Goal: Information Seeking & Learning: Check status

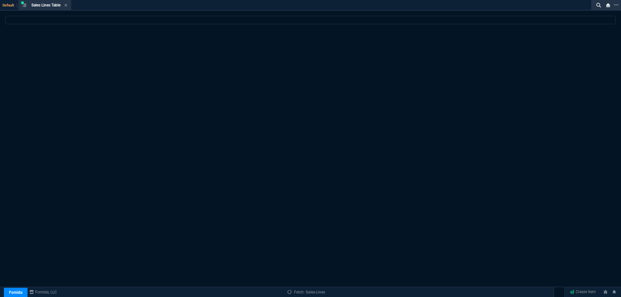
click at [66, 8] on nx-icon at bounding box center [65, 5] width 3 height 5
click at [67, 7] on div "ZT FN Ctrl + K" at bounding box center [310, 5] width 621 height 11
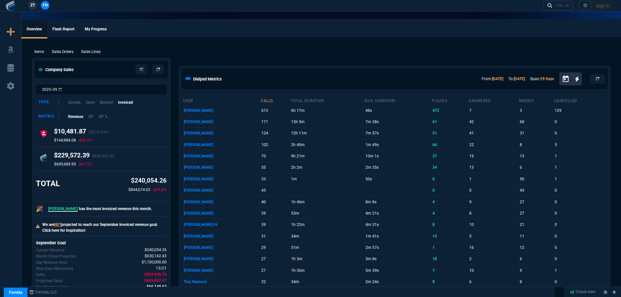
click at [67, 7] on div "ZT FN Ctrl + K" at bounding box center [310, 5] width 621 height 11
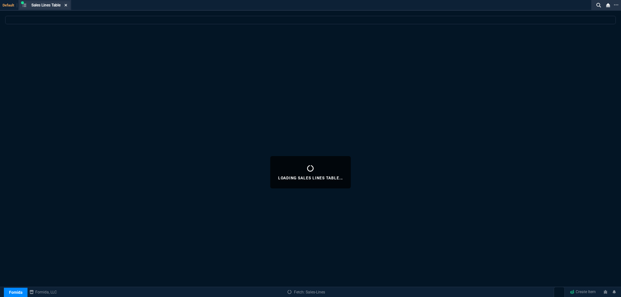
click at [67, 6] on icon at bounding box center [65, 5] width 3 height 4
click at [67, 6] on div "ZT FN Ctrl + K" at bounding box center [310, 10] width 621 height 20
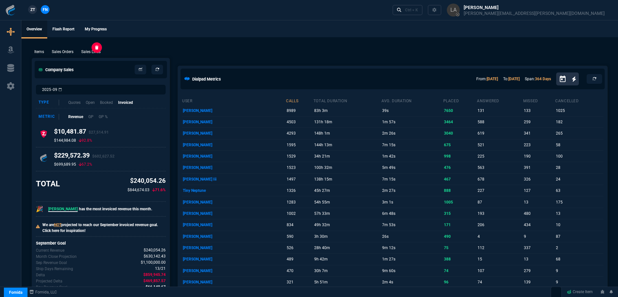
click at [92, 50] on p "Sales Lines" at bounding box center [90, 52] width 19 height 6
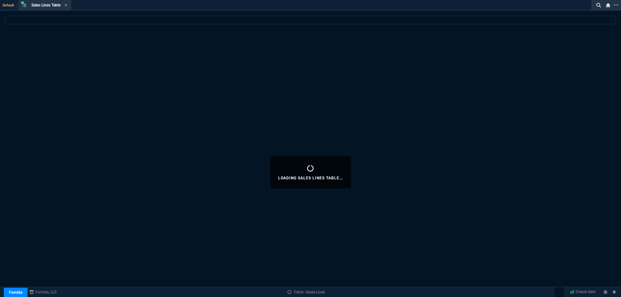
select select
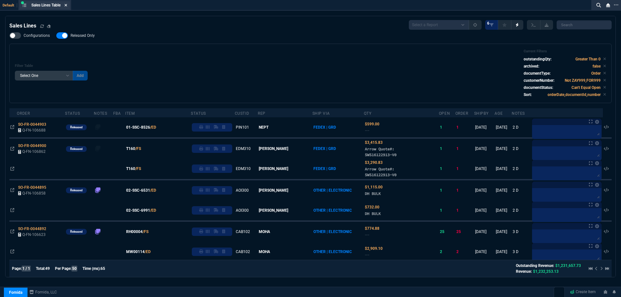
click at [67, 7] on fa-icon at bounding box center [65, 5] width 3 height 5
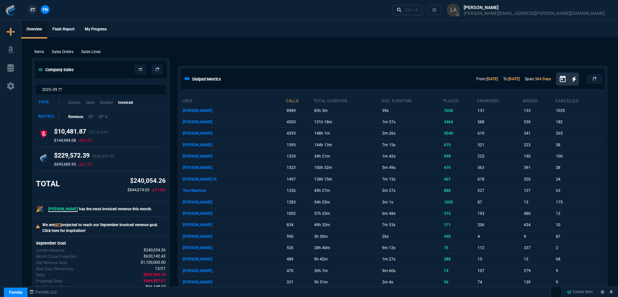
click at [35, 11] on link "ZT" at bounding box center [32, 9] width 9 height 9
click at [92, 49] on p "Sales Lines" at bounding box center [90, 52] width 19 height 6
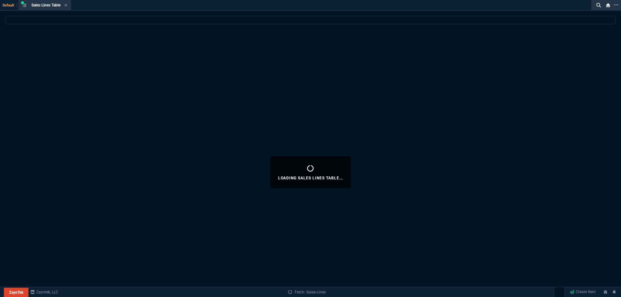
select select
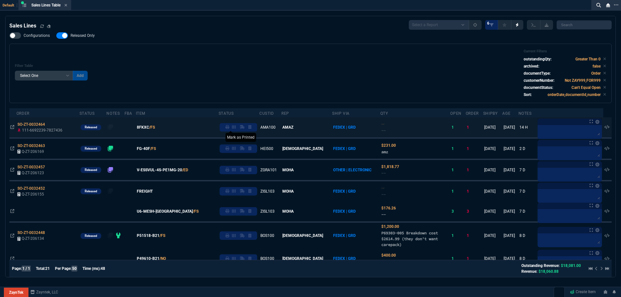
click at [229, 127] on icon at bounding box center [227, 127] width 4 height 4
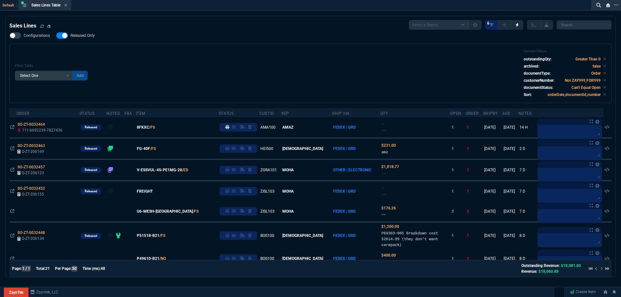
click at [92, 38] on span "Released Only" at bounding box center [82, 35] width 24 height 5
click at [56, 36] on input "Released Only" at bounding box center [56, 36] width 0 height 0
checkbox input "false"
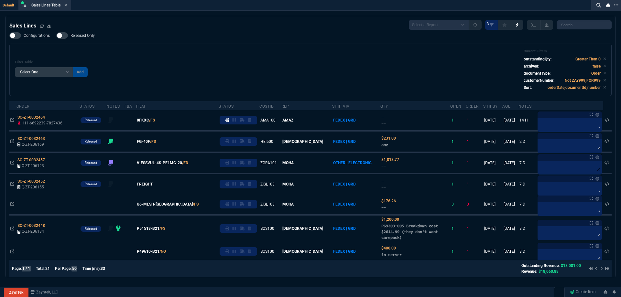
click at [116, 55] on div "Filter Table Select One Add Filter () Age () ATS () Cond (itemVariantCode) Cust…" at bounding box center [310, 69] width 591 height 41
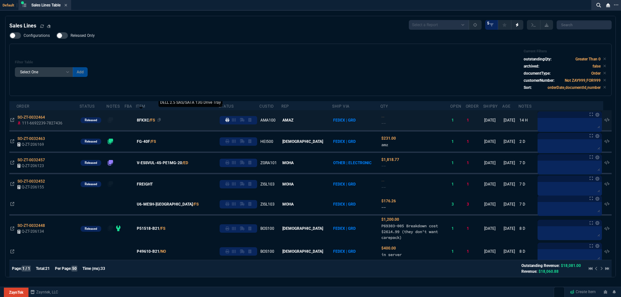
click at [149, 120] on span "8FKXC" at bounding box center [143, 120] width 12 height 6
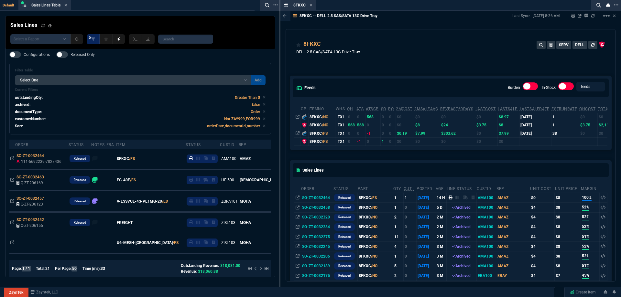
drag, startPoint x: 311, startPoint y: 6, endPoint x: 293, endPoint y: 8, distance: 18.9
click at [311, 6] on icon at bounding box center [310, 5] width 3 height 4
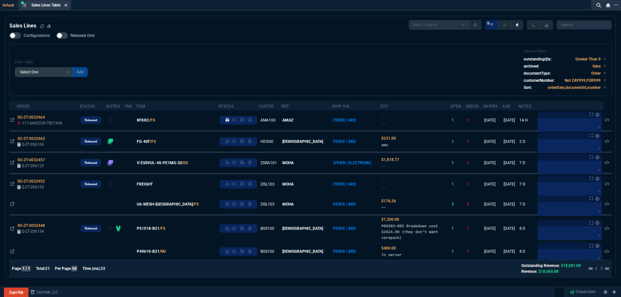
click at [67, 6] on icon at bounding box center [65, 5] width 3 height 4
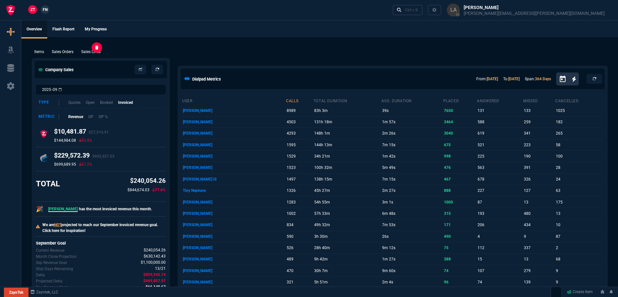
click at [88, 50] on p "Sales Lines" at bounding box center [90, 52] width 19 height 6
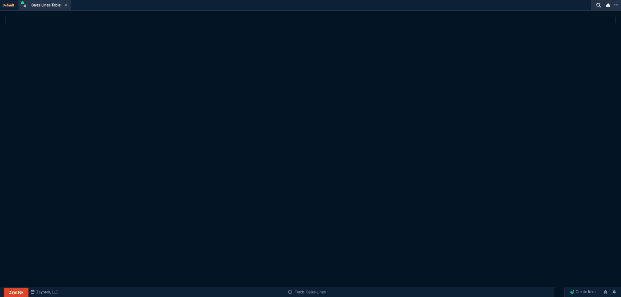
select select
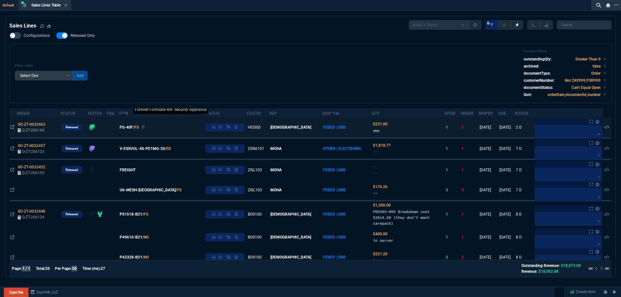
click at [133, 128] on span "FG-40F" at bounding box center [126, 127] width 13 height 6
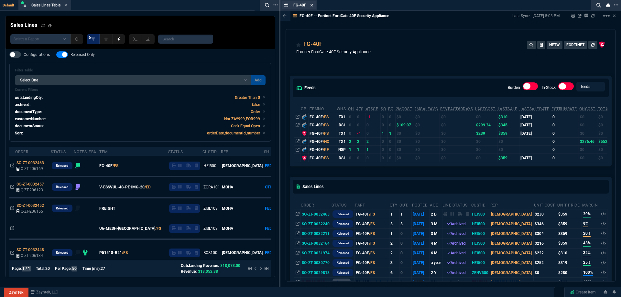
click at [311, 4] on icon at bounding box center [311, 5] width 3 height 4
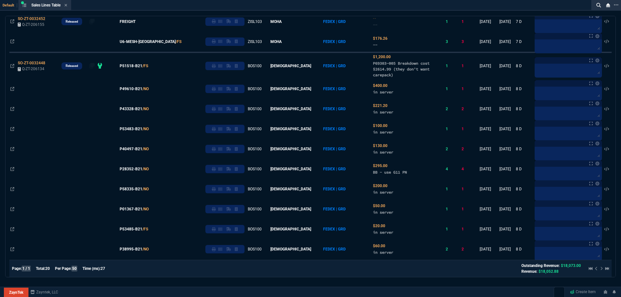
scroll to position [51, 0]
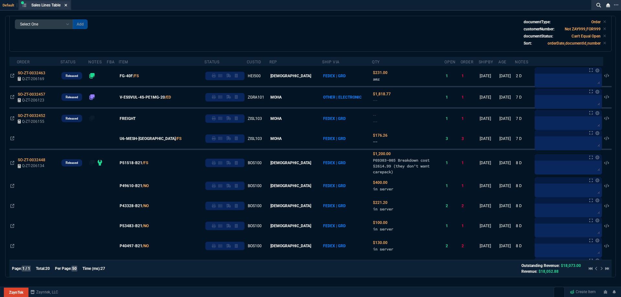
click at [67, 6] on icon at bounding box center [66, 5] width 3 height 3
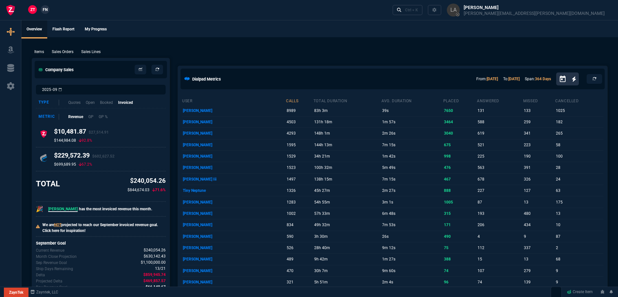
click at [49, 8] on nx-fornida-client-manager "ZT FN" at bounding box center [38, 10] width 25 height 10
click at [48, 9] on link "FN" at bounding box center [45, 9] width 9 height 9
click at [99, 53] on p "Sales Lines" at bounding box center [90, 52] width 19 height 6
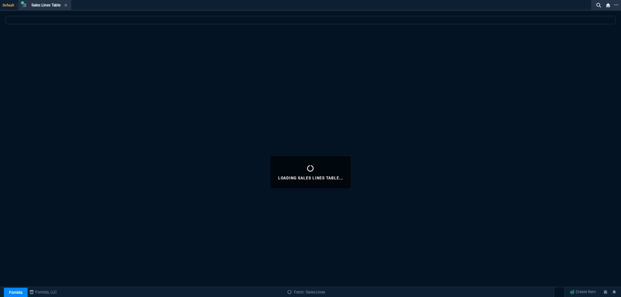
select select
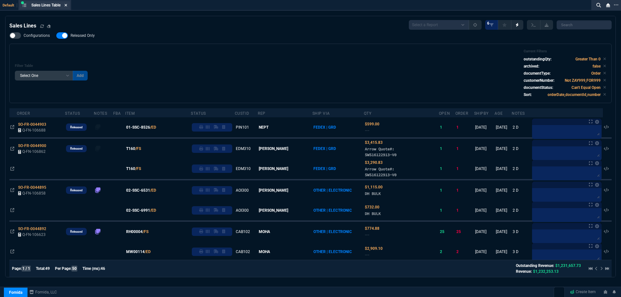
click at [67, 5] on icon at bounding box center [66, 5] width 3 height 3
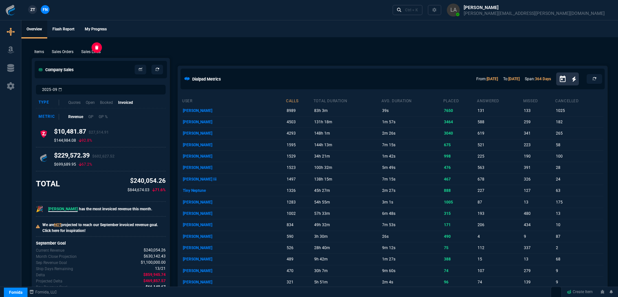
click at [95, 49] on p "Sales Lines" at bounding box center [90, 52] width 19 height 6
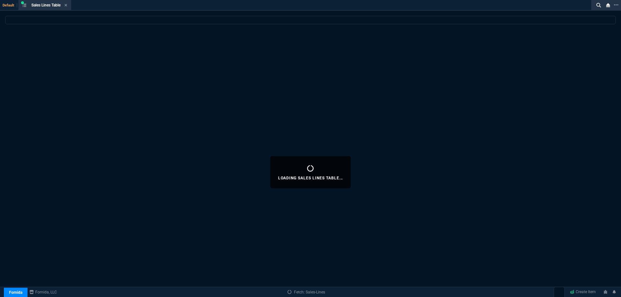
select select
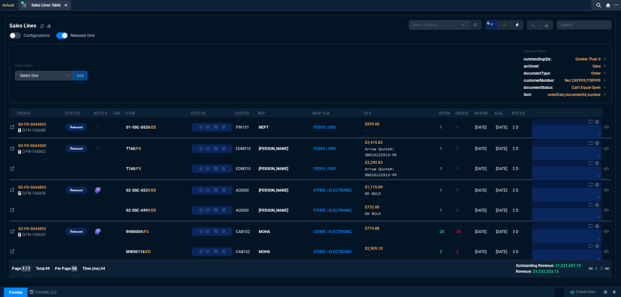
click at [67, 5] on icon at bounding box center [66, 5] width 3 height 3
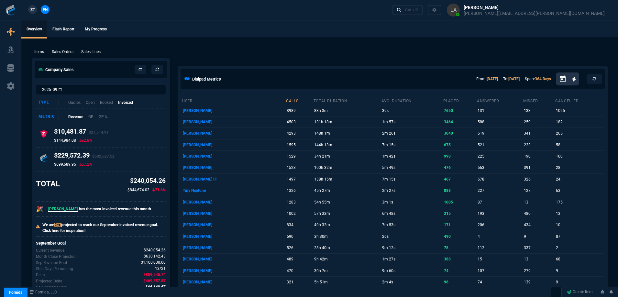
click at [31, 10] on span "ZT" at bounding box center [32, 10] width 5 height 6
click at [90, 51] on p "Sales Lines" at bounding box center [90, 52] width 19 height 6
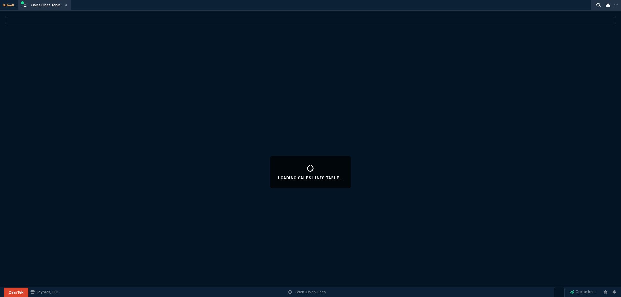
select select
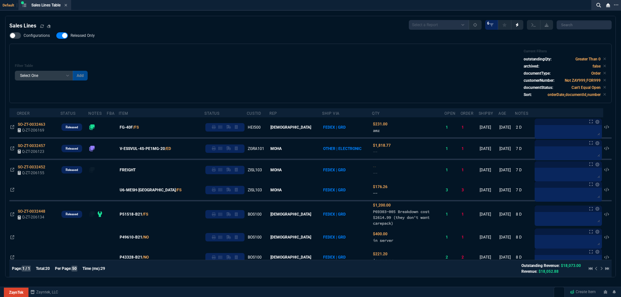
click at [81, 36] on span "Released Only" at bounding box center [82, 35] width 24 height 5
click at [56, 36] on input "Released Only" at bounding box center [56, 36] width 0 height 0
checkbox input "false"
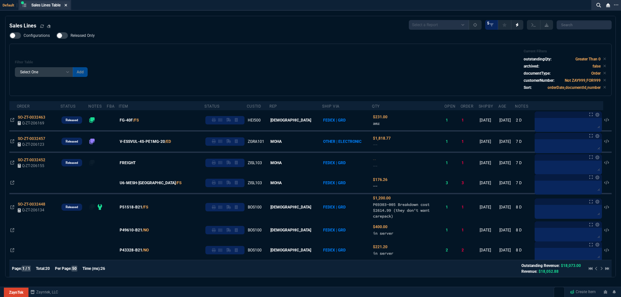
click at [67, 7] on fa-icon at bounding box center [65, 5] width 3 height 5
